Goal: Task Accomplishment & Management: Use online tool/utility

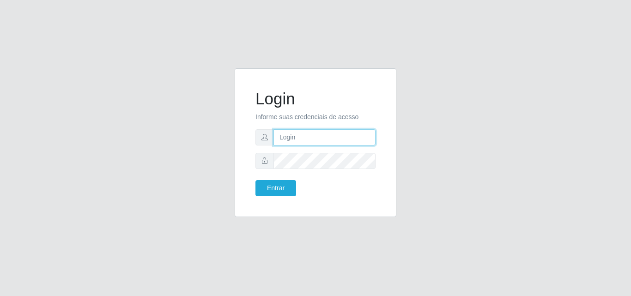
click at [318, 143] on input "text" at bounding box center [324, 137] width 102 height 16
type input "biatriz@comprebem"
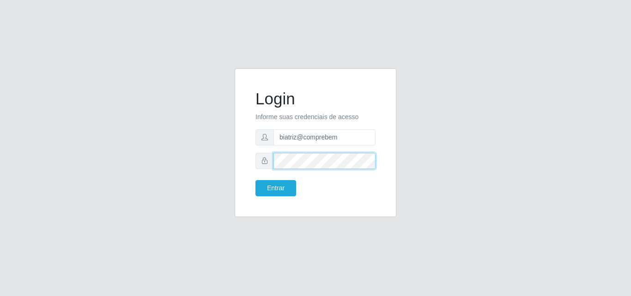
click at [255, 180] on button "Entrar" at bounding box center [275, 188] width 41 height 16
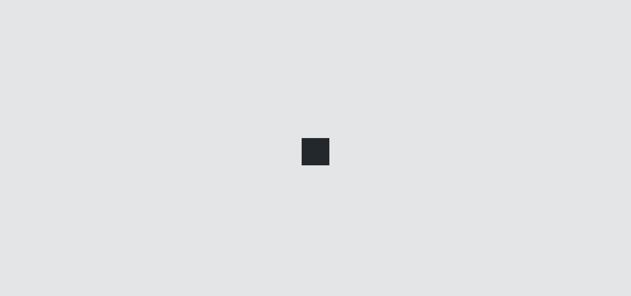
click at [279, 188] on div at bounding box center [315, 148] width 631 height 296
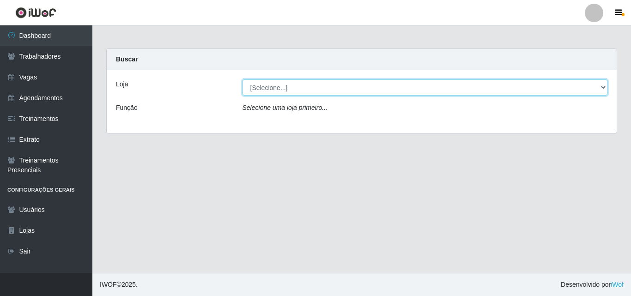
click at [322, 91] on select "[Selecione...] Supermercado Compre Bem - Itabaiana" at bounding box center [425, 87] width 365 height 16
select select "264"
click at [243, 79] on select "[Selecione...] Supermercado Compre Bem - Itabaiana" at bounding box center [425, 87] width 365 height 16
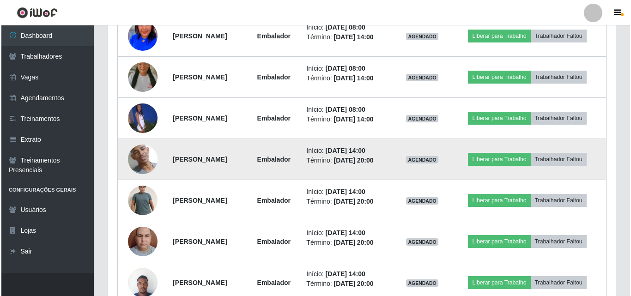
scroll to position [523, 0]
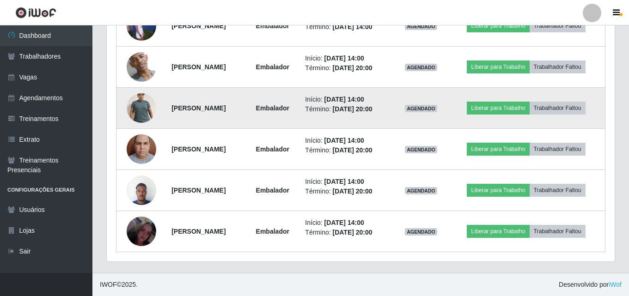
click at [128, 114] on img at bounding box center [142, 108] width 30 height 64
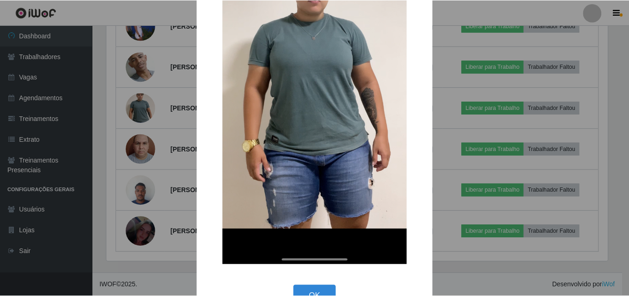
scroll to position [184, 0]
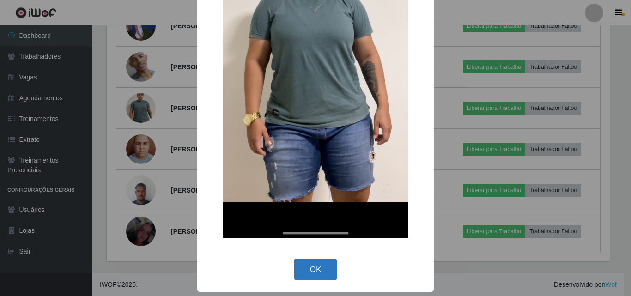
click at [325, 268] on button "OK" at bounding box center [315, 270] width 43 height 22
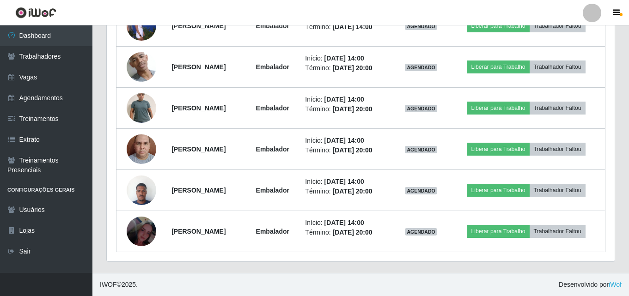
scroll to position [192, 508]
